Goal: Use online tool/utility: Utilize a website feature to perform a specific function

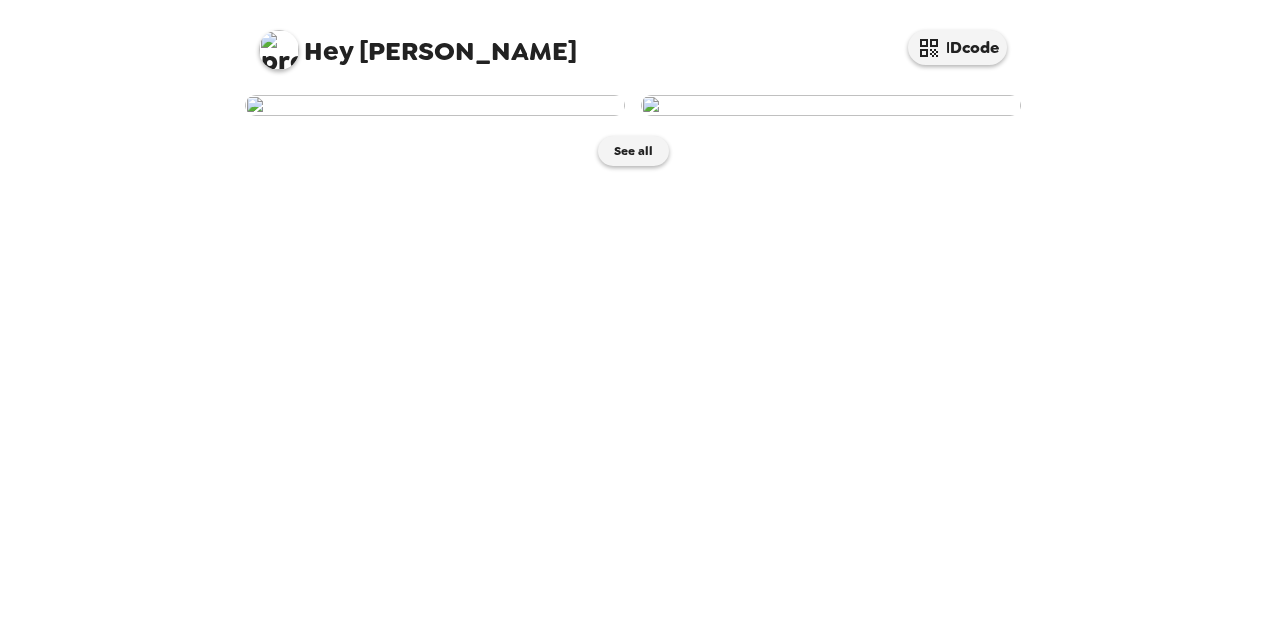
click at [470, 116] on img at bounding box center [435, 106] width 380 height 22
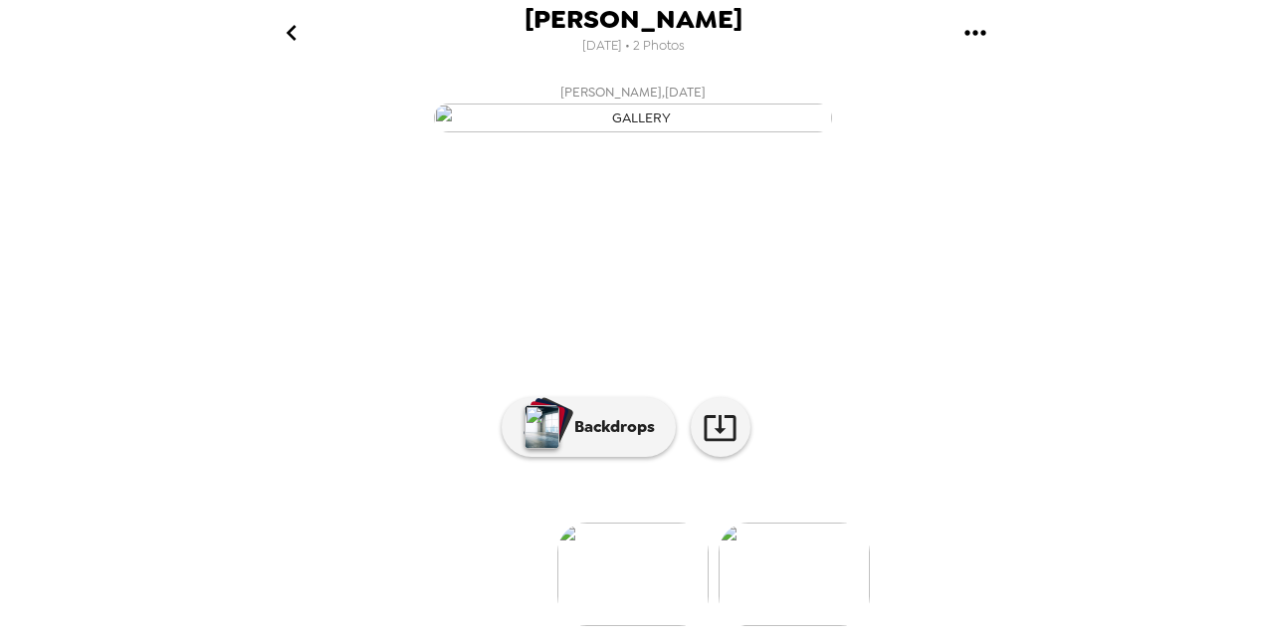
scroll to position [220, 0]
click at [713, 419] on icon at bounding box center [720, 428] width 32 height 26
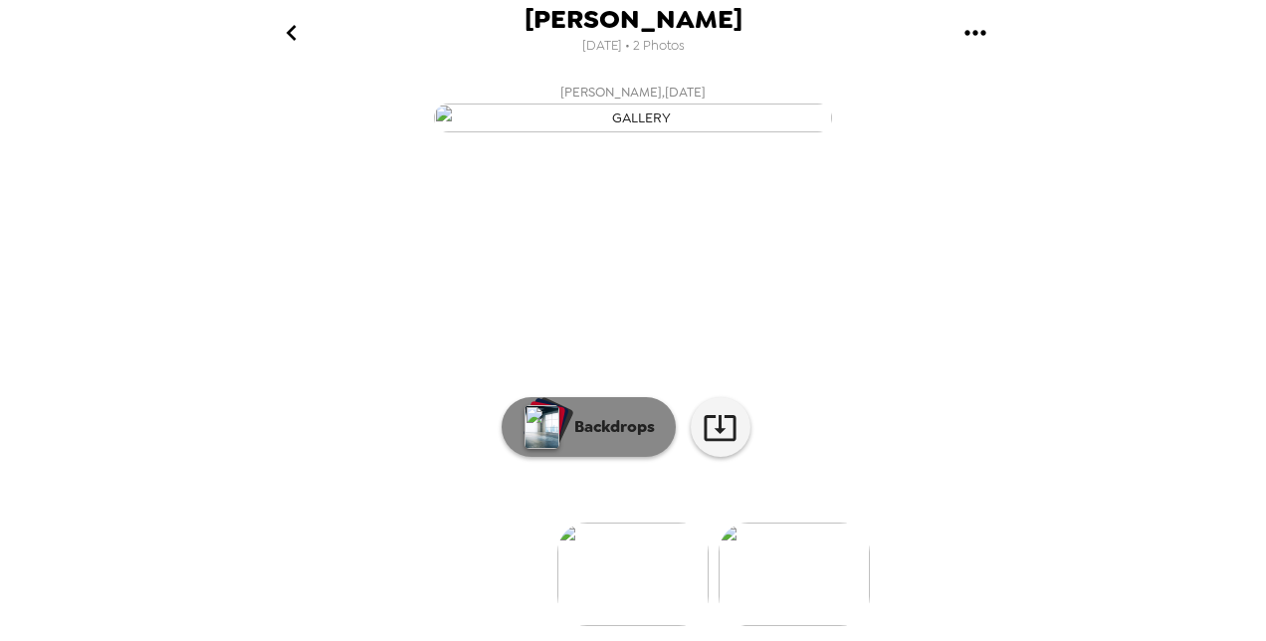
scroll to position [0, 0]
click at [585, 427] on p "Backdrops" at bounding box center [609, 427] width 91 height 24
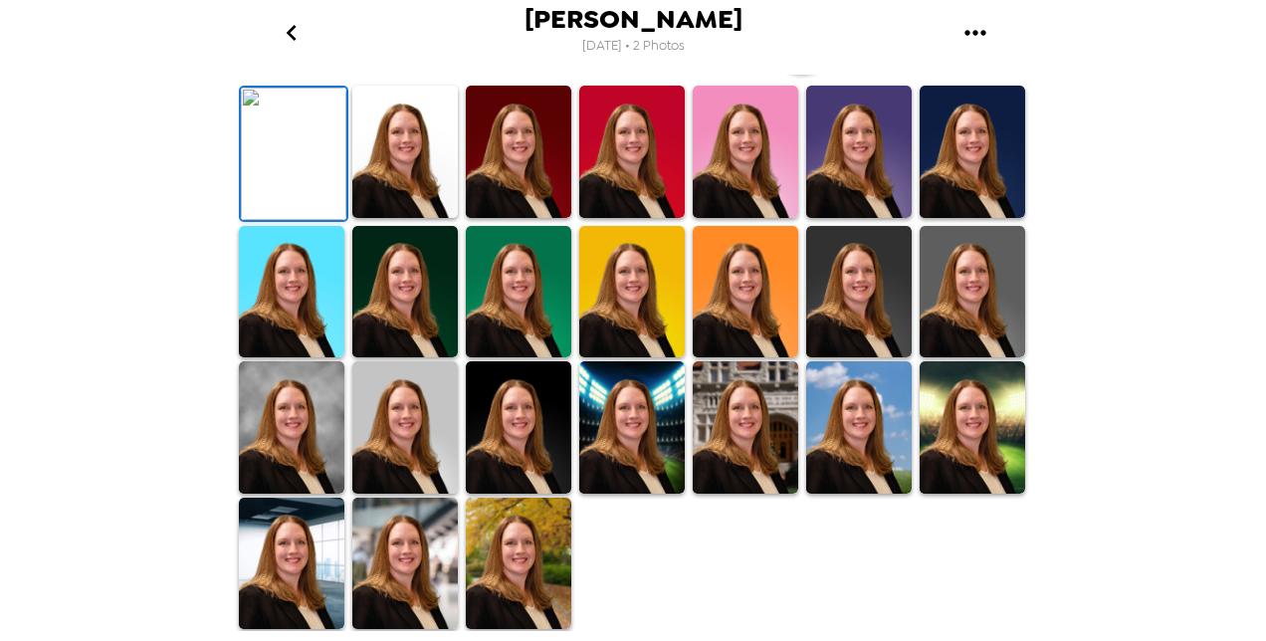
scroll to position [482, 0]
click at [419, 494] on img at bounding box center [405, 427] width 106 height 132
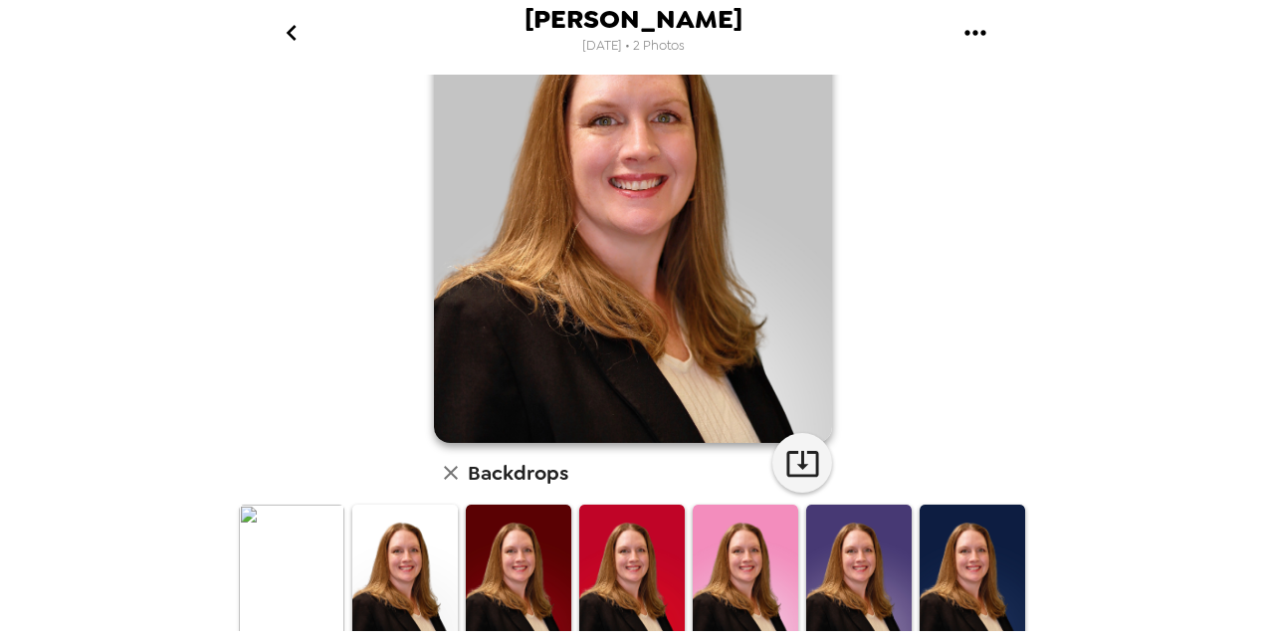
scroll to position [143, 0]
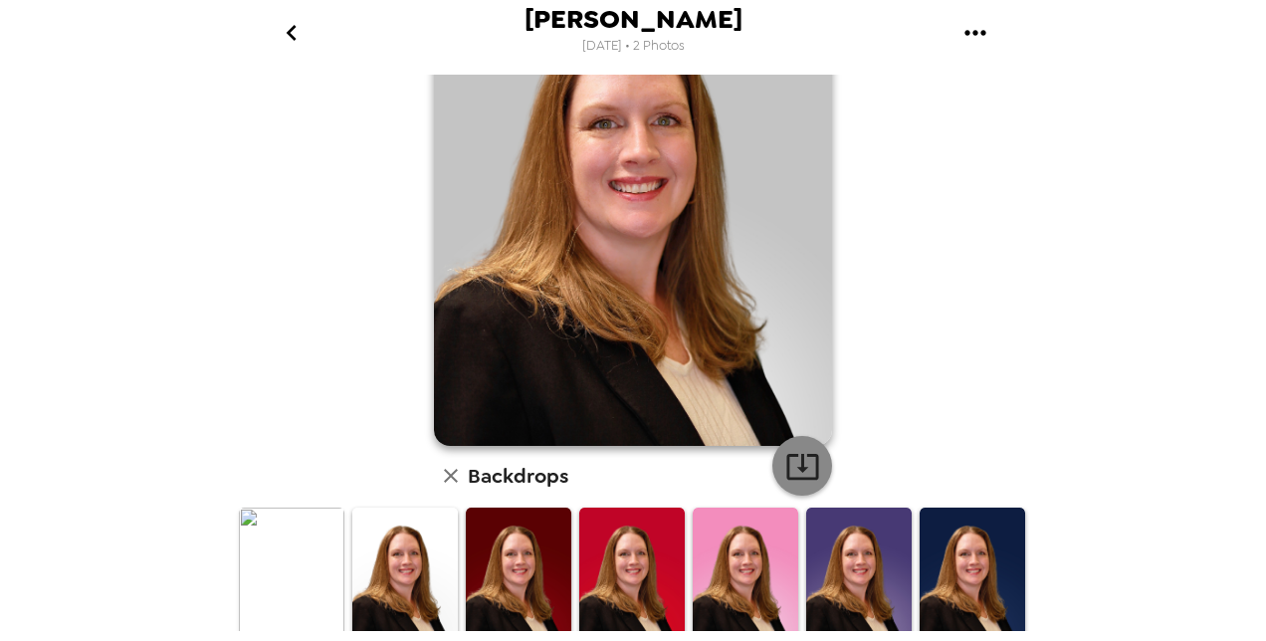
click at [790, 466] on icon "button" at bounding box center [802, 466] width 35 height 35
drag, startPoint x: 838, startPoint y: 549, endPoint x: 828, endPoint y: 515, distance: 36.2
click at [838, 549] on img at bounding box center [859, 574] width 106 height 132
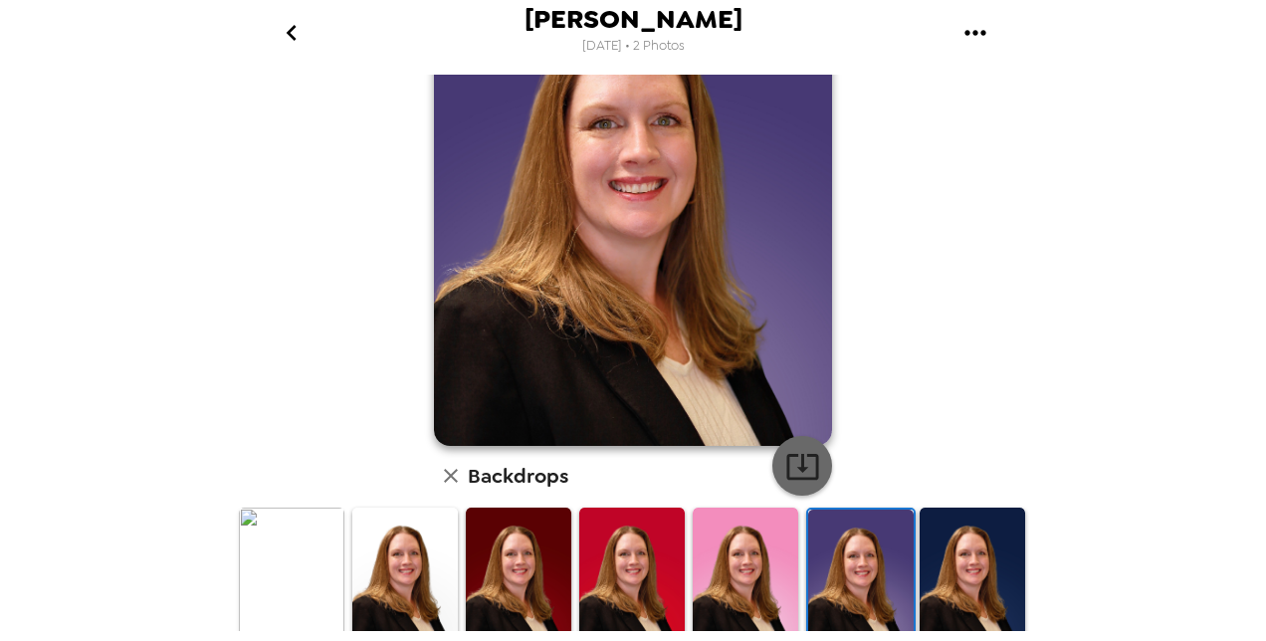
click at [798, 469] on icon "button" at bounding box center [802, 466] width 35 height 35
drag, startPoint x: 939, startPoint y: 569, endPoint x: 929, endPoint y: 556, distance: 16.3
click at [939, 569] on img at bounding box center [973, 574] width 106 height 132
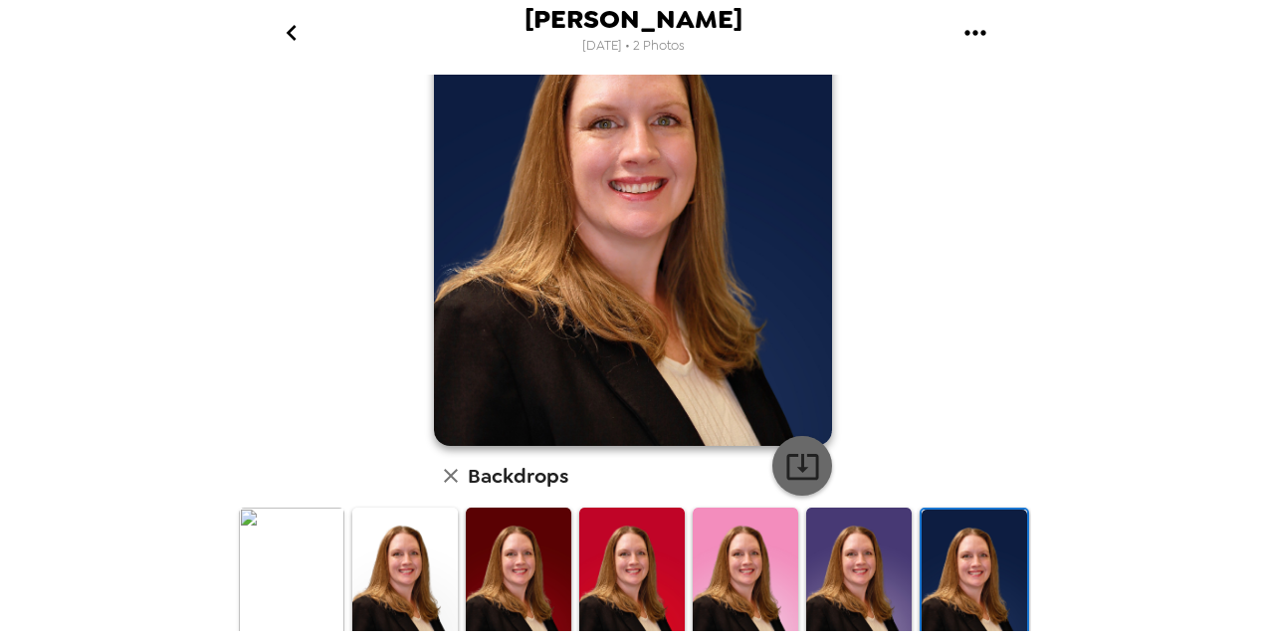
click at [790, 462] on icon "button" at bounding box center [802, 466] width 35 height 35
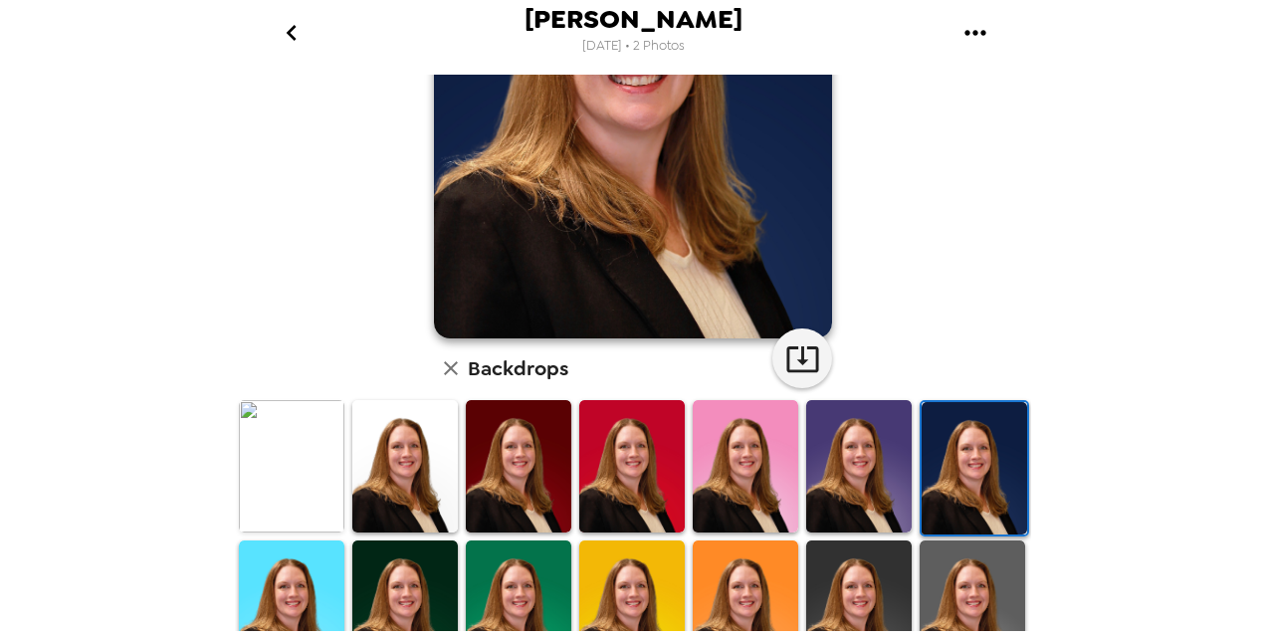
click at [532, 472] on img at bounding box center [519, 466] width 106 height 132
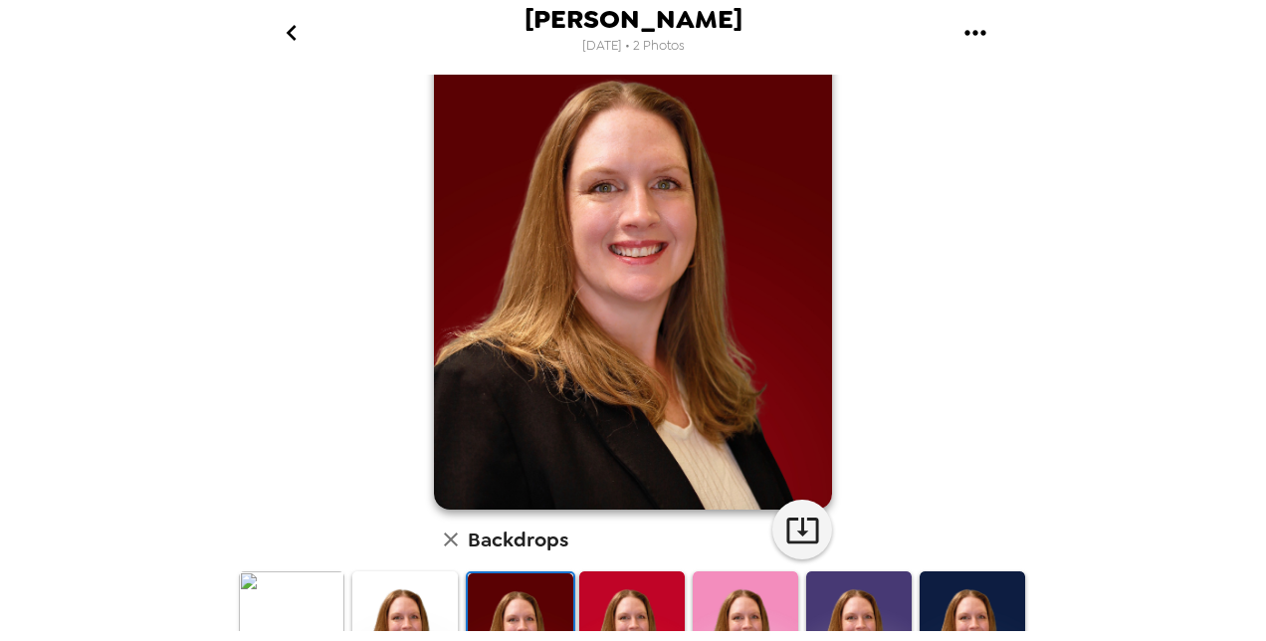
scroll to position [80, 0]
click at [785, 524] on icon "button" at bounding box center [802, 530] width 35 height 35
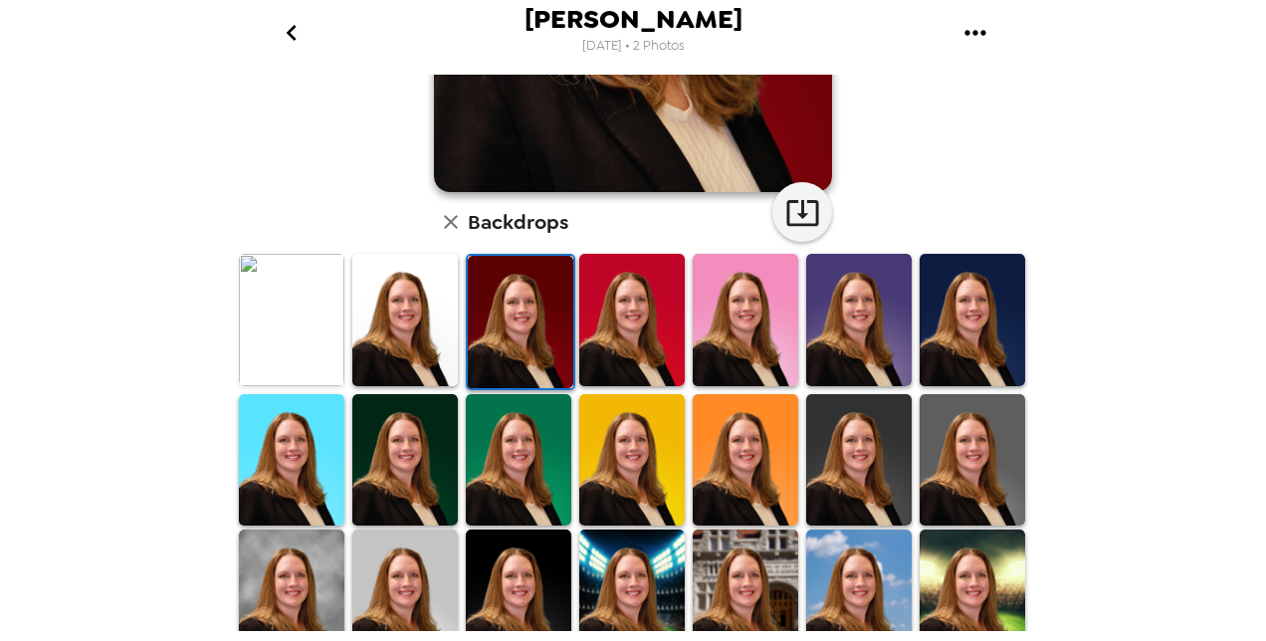
scroll to position [396, 0]
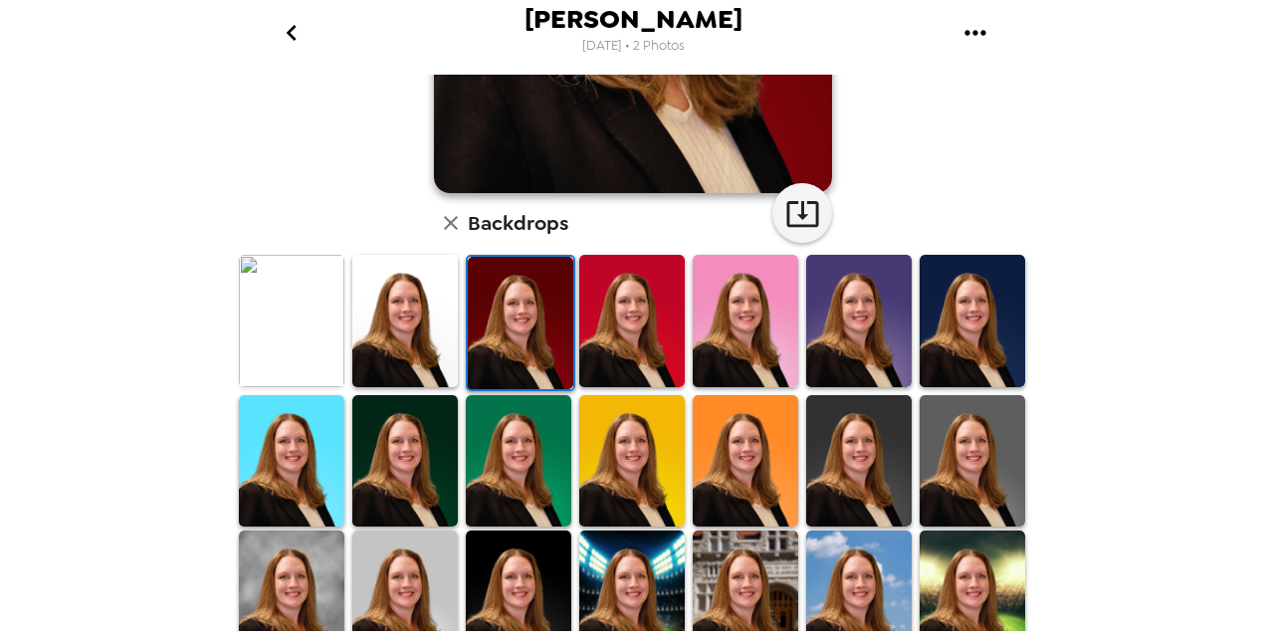
drag, startPoint x: 425, startPoint y: 458, endPoint x: 679, endPoint y: 335, distance: 281.8
click at [425, 458] on img at bounding box center [405, 461] width 106 height 132
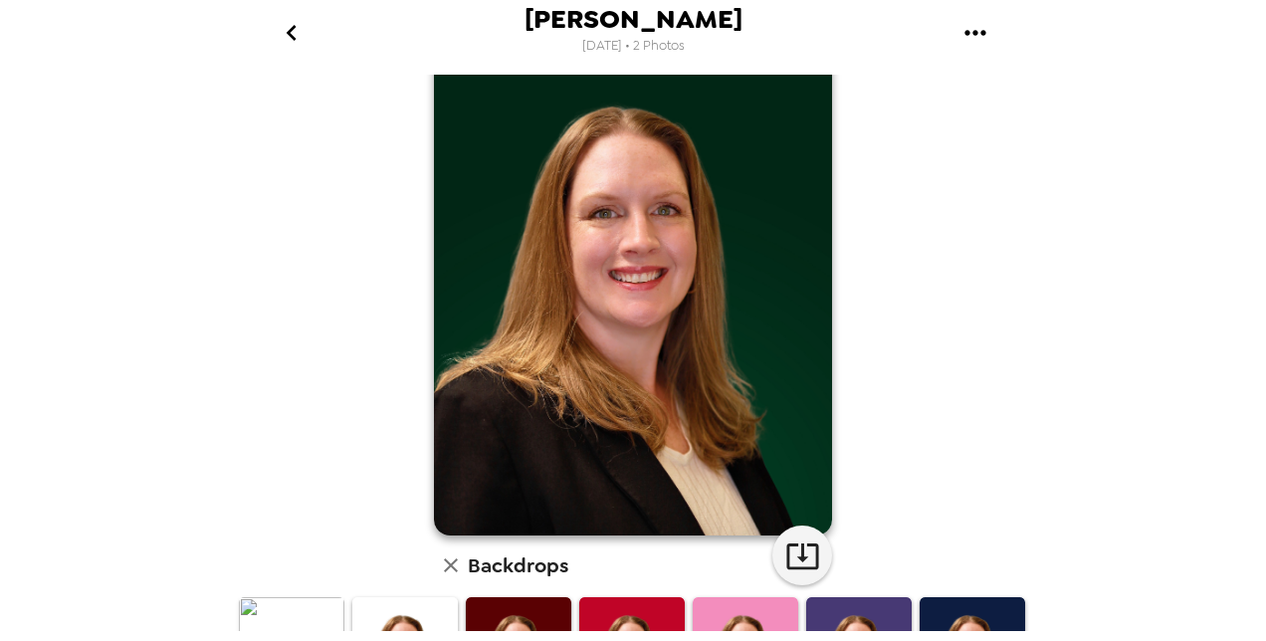
scroll to position [54, 0]
click at [794, 562] on icon "button" at bounding box center [802, 556] width 35 height 35
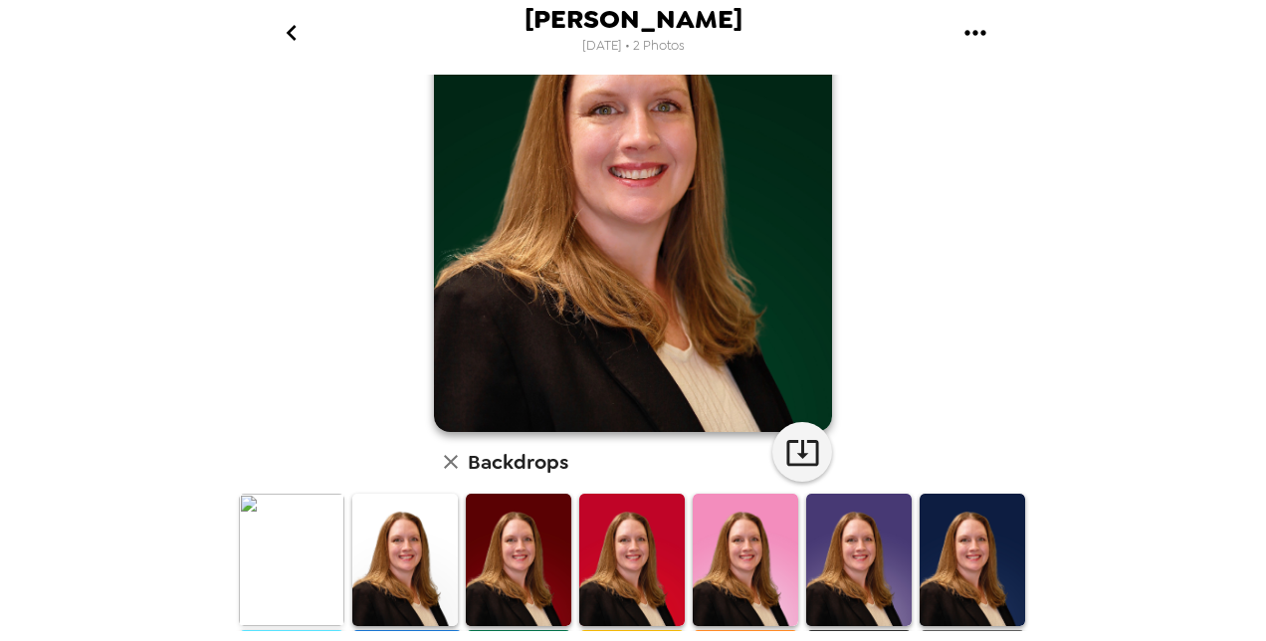
scroll to position [0, 0]
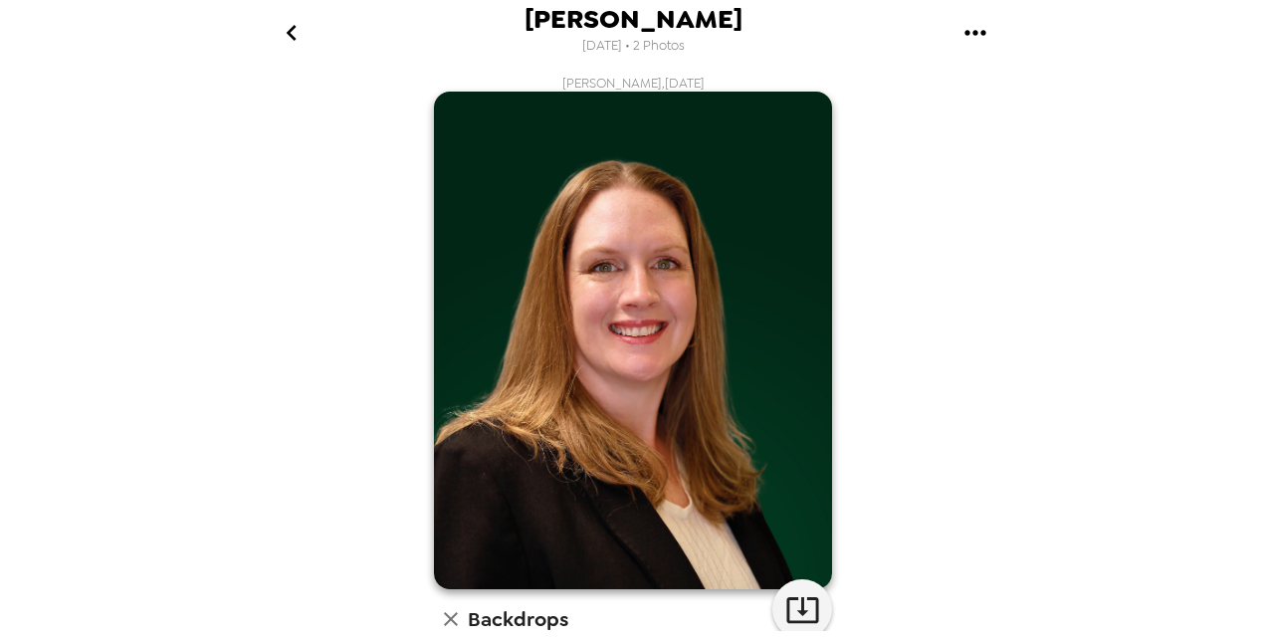
click at [293, 26] on icon "go back" at bounding box center [291, 33] width 10 height 16
